Goal: Navigation & Orientation: Find specific page/section

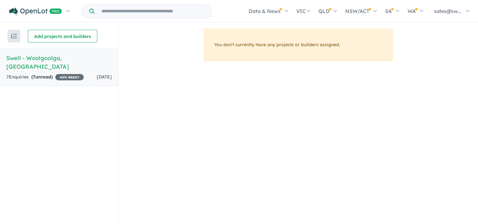
click at [40, 59] on h5 "Swell - [GEOGRAPHIC_DATA] , [GEOGRAPHIC_DATA]" at bounding box center [58, 62] width 105 height 17
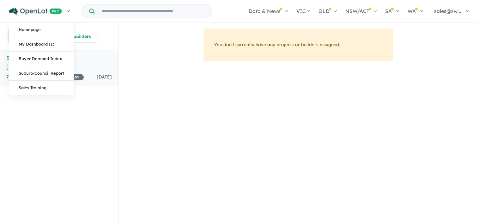
click at [23, 17] on link at bounding box center [39, 11] width 69 height 22
click at [39, 42] on link "My Dashboard (1)" at bounding box center [41, 44] width 64 height 15
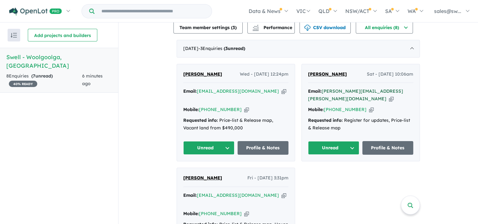
scroll to position [221, 0]
